Goal: Transaction & Acquisition: Download file/media

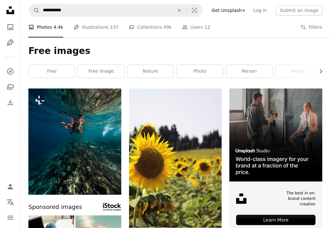
scroll to position [585, 0]
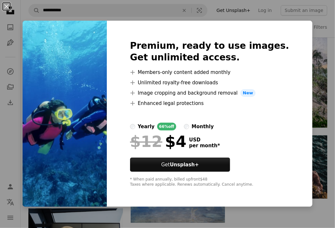
click at [88, 88] on img at bounding box center [65, 114] width 84 height 186
drag, startPoint x: 88, startPoint y: 88, endPoint x: 101, endPoint y: 58, distance: 32.6
click at [101, 58] on img at bounding box center [65, 114] width 84 height 186
click at [7, 5] on button "An X shape" at bounding box center [7, 7] width 8 height 8
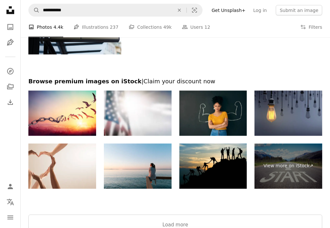
scroll to position [785, 0]
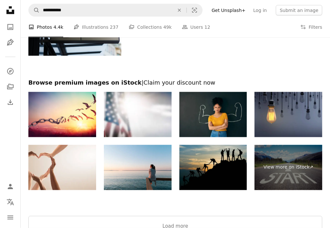
click at [236, 159] on img at bounding box center [213, 167] width 68 height 45
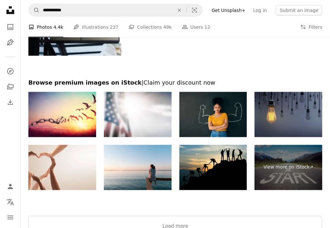
click at [272, 113] on img at bounding box center [289, 114] width 68 height 45
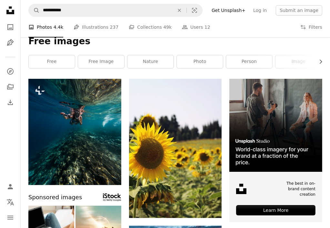
scroll to position [0, 0]
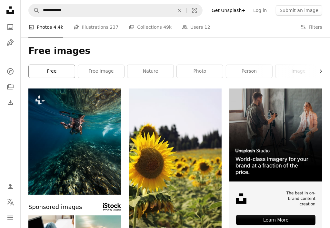
click at [41, 72] on link "free" at bounding box center [52, 71] width 46 height 13
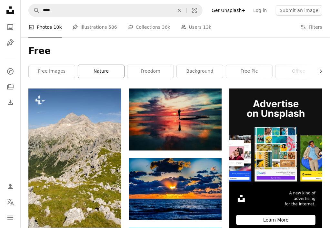
click at [110, 68] on link "nature" at bounding box center [101, 71] width 46 height 13
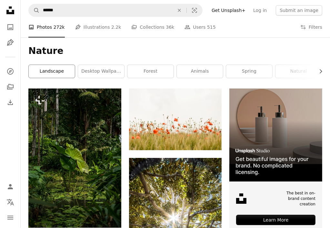
click at [56, 69] on link "landscape" at bounding box center [52, 71] width 46 height 13
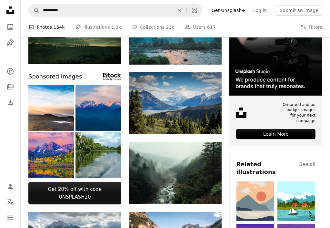
scroll to position [90, 0]
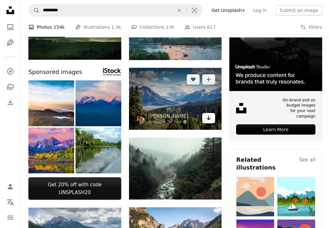
click at [212, 118] on link "Arrow pointing down" at bounding box center [208, 118] width 13 height 10
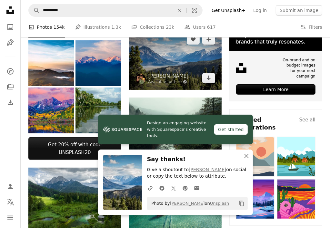
scroll to position [142, 0]
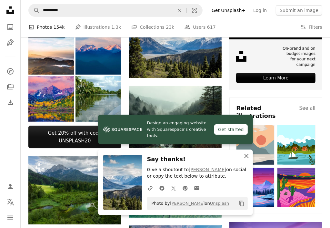
click at [248, 156] on icon "An X shape" at bounding box center [247, 156] width 8 height 8
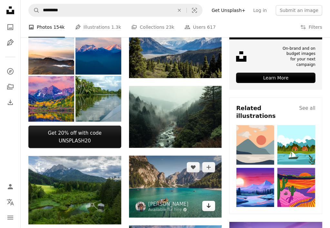
click at [207, 206] on icon "Arrow pointing down" at bounding box center [208, 206] width 5 height 8
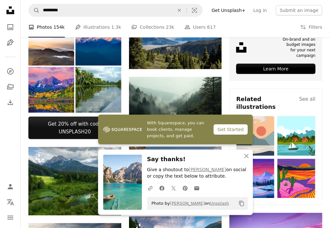
scroll to position [155, 0]
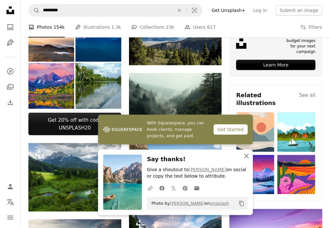
click at [247, 156] on icon "button" at bounding box center [246, 156] width 5 height 5
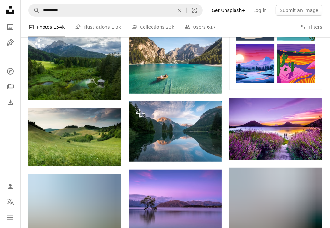
scroll to position [271, 0]
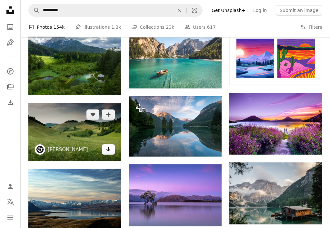
click at [106, 145] on link "Arrow pointing down" at bounding box center [108, 149] width 13 height 10
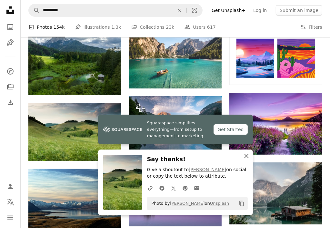
click at [246, 156] on icon "button" at bounding box center [246, 156] width 5 height 5
